Goal: Check status

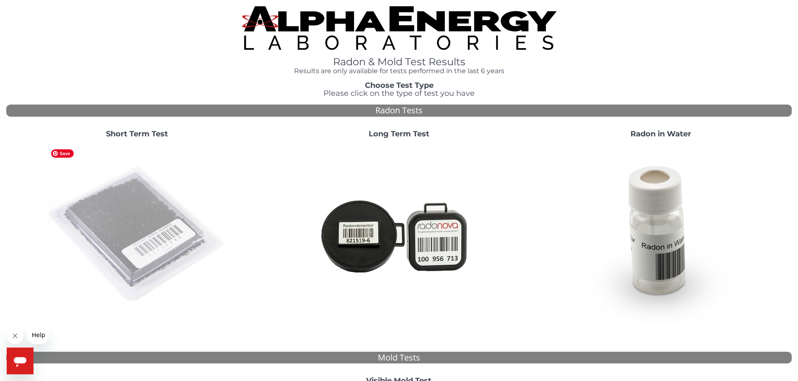
click at [147, 202] on img at bounding box center [137, 235] width 180 height 180
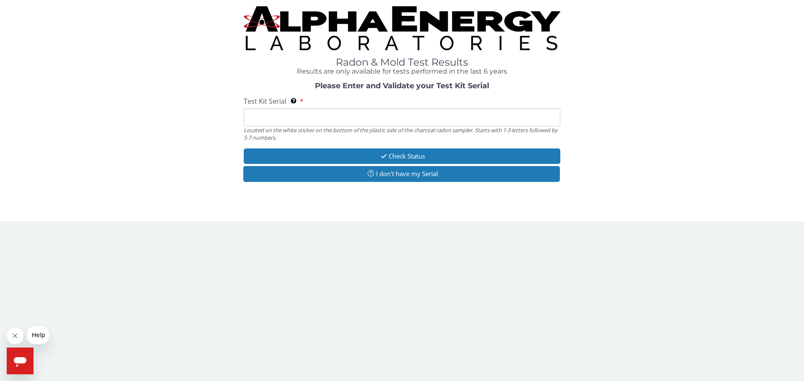
click at [299, 116] on input "Test Kit Serial Located on the white sticker on the bottom of the plastic side …" at bounding box center [402, 117] width 317 height 18
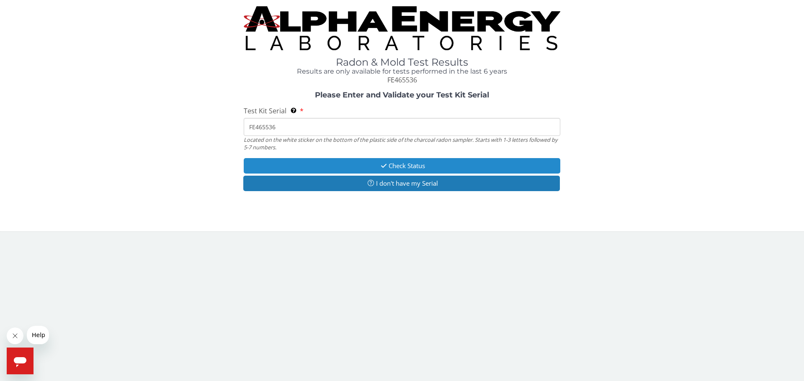
type input "FE465536"
click at [424, 169] on button "Check Status" at bounding box center [402, 165] width 317 height 15
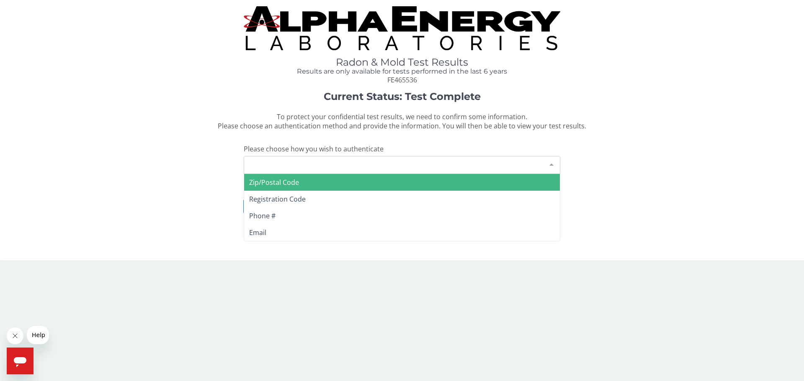
click at [424, 169] on div "Please make a selection" at bounding box center [402, 165] width 317 height 18
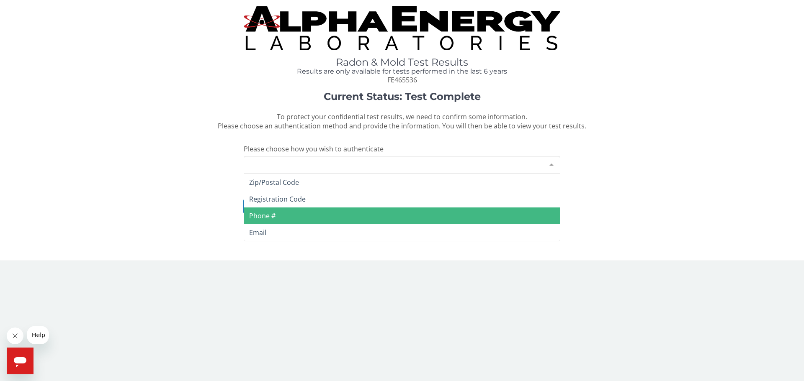
drag, startPoint x: 396, startPoint y: 212, endPoint x: 401, endPoint y: 214, distance: 4.9
click at [401, 214] on span "Phone #" at bounding box center [402, 216] width 316 height 17
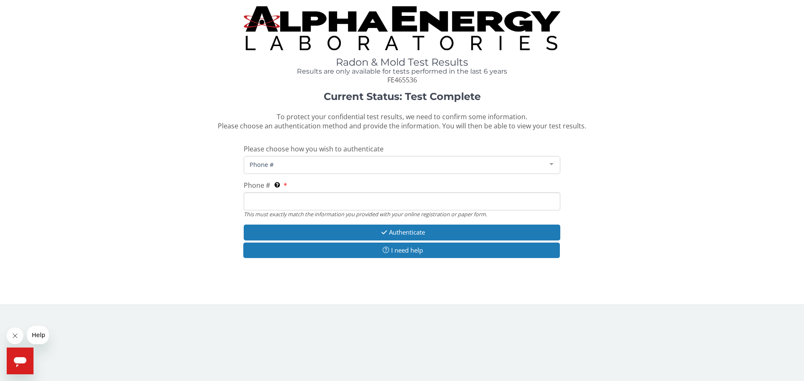
click at [358, 206] on input "Phone # This must exactly match the information you provided with your online r…" at bounding box center [402, 202] width 317 height 18
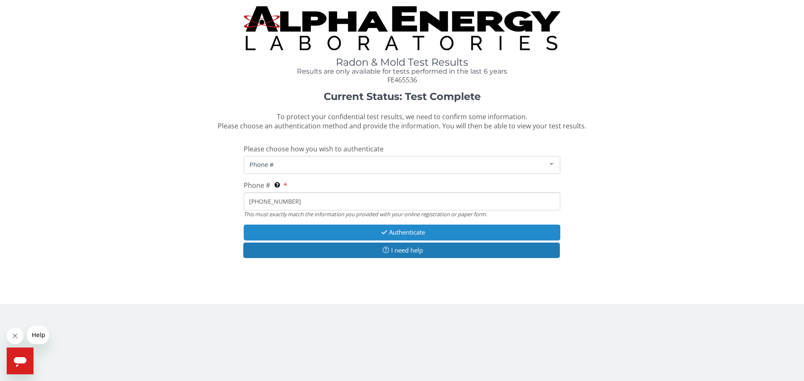
type input "[PHONE_NUMBER]"
click at [425, 233] on button "Authenticate" at bounding box center [402, 232] width 317 height 15
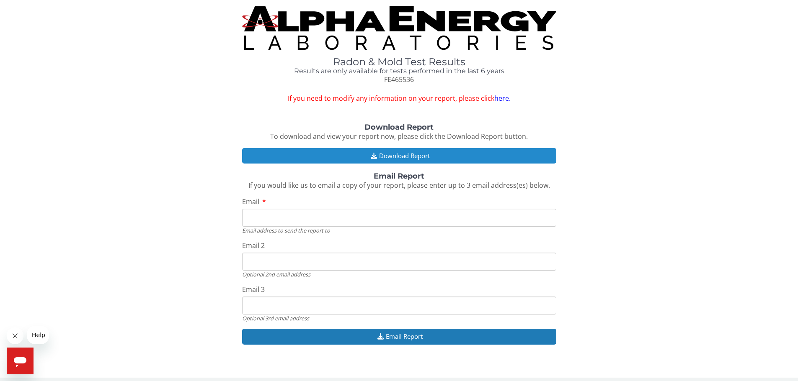
click at [395, 155] on button "Download Report" at bounding box center [399, 155] width 314 height 15
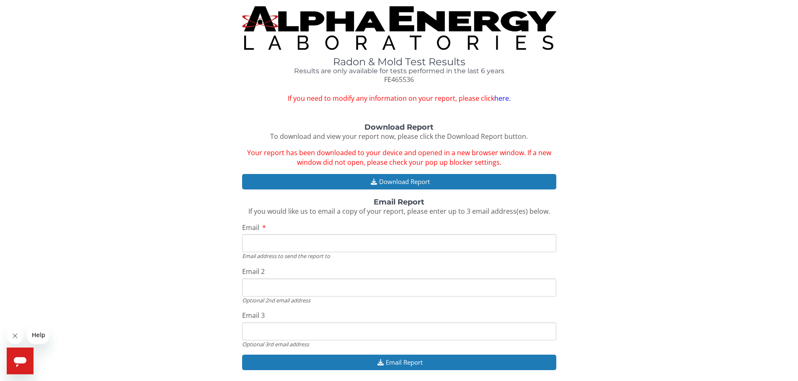
scroll to position [31, 0]
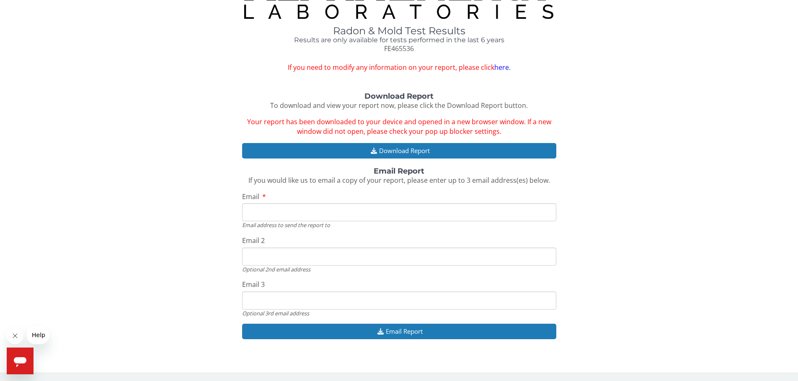
click at [355, 209] on input "Email" at bounding box center [399, 213] width 314 height 18
type input "[EMAIL_ADDRESS][DOMAIN_NAME]"
drag, startPoint x: 332, startPoint y: 257, endPoint x: 237, endPoint y: 256, distance: 94.6
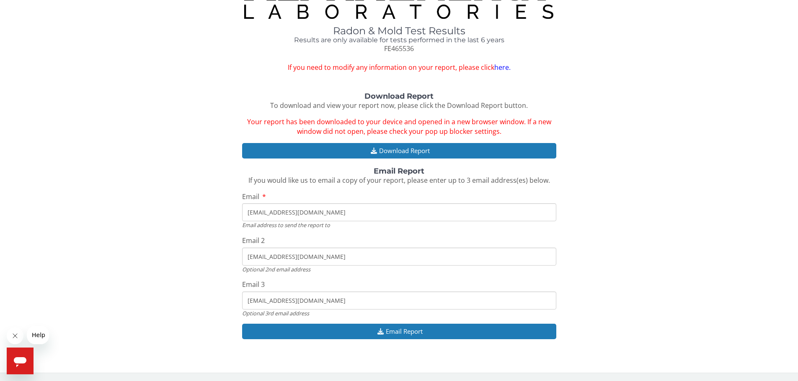
click at [237, 256] on div "Download Report To download and view your report now, please click the Download…" at bounding box center [398, 221] width 785 height 256
drag, startPoint x: 306, startPoint y: 305, endPoint x: 240, endPoint y: 305, distance: 66.2
click at [240, 305] on div "Download Report To download and view your report now, please click the Download…" at bounding box center [398, 221] width 785 height 256
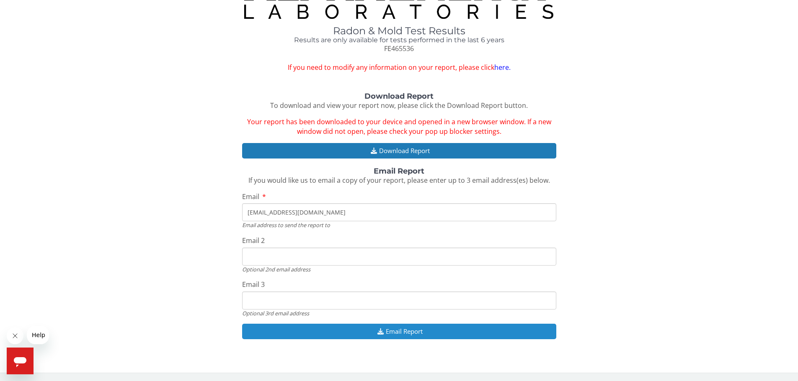
click at [391, 333] on button "Email Report" at bounding box center [399, 331] width 314 height 15
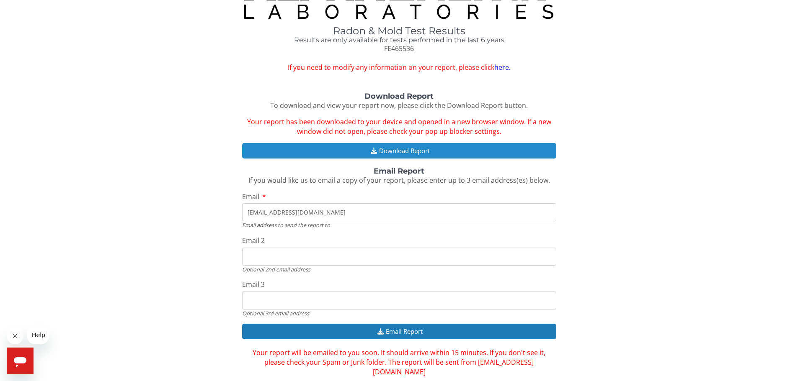
click at [394, 153] on button "Download Report" at bounding box center [399, 150] width 314 height 15
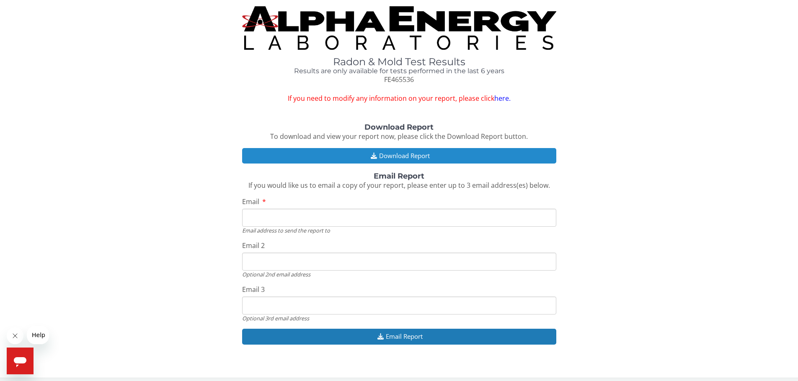
click at [409, 155] on button "Download Report" at bounding box center [399, 155] width 314 height 15
